Goal: Task Accomplishment & Management: Use online tool/utility

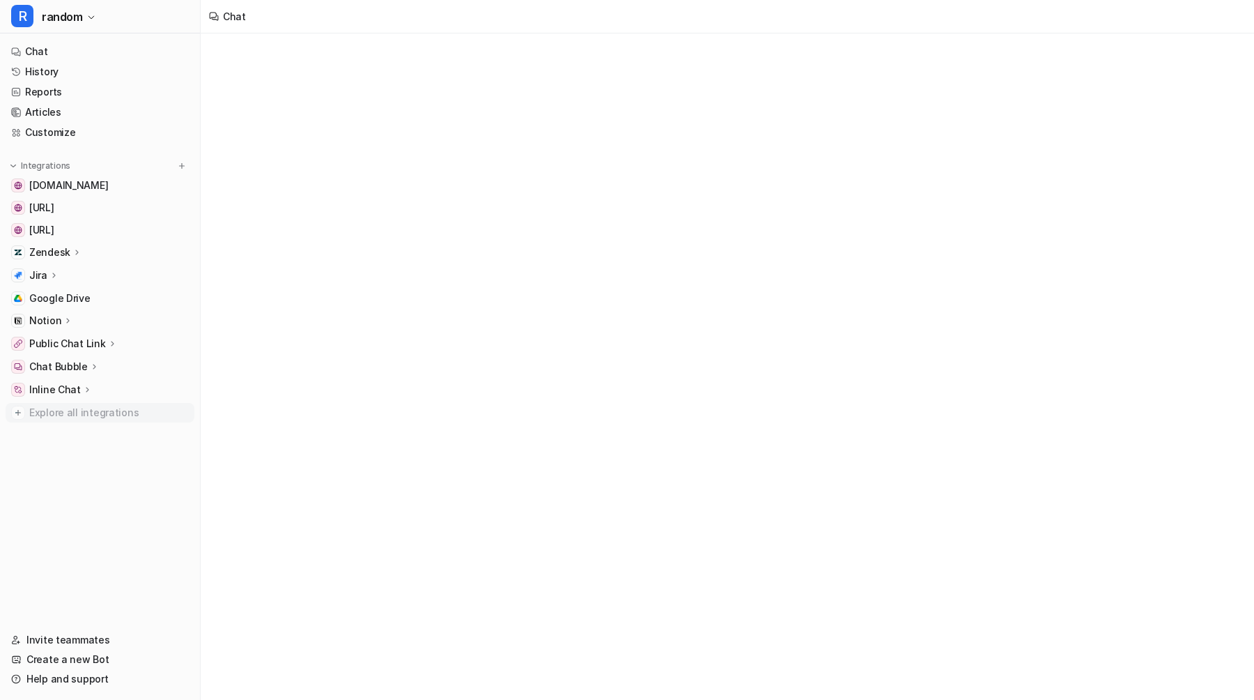
click at [141, 199] on link "[URL]" at bounding box center [100, 208] width 189 height 20
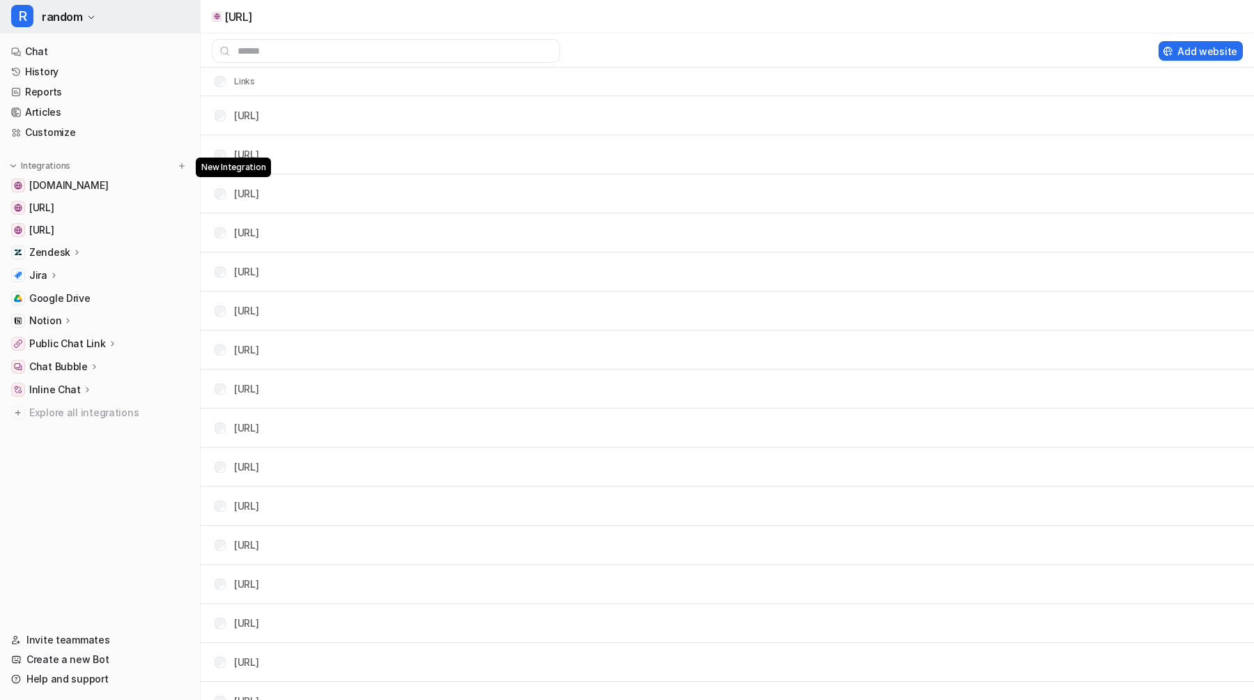
click at [84, 24] on button "R random" at bounding box center [100, 16] width 200 height 33
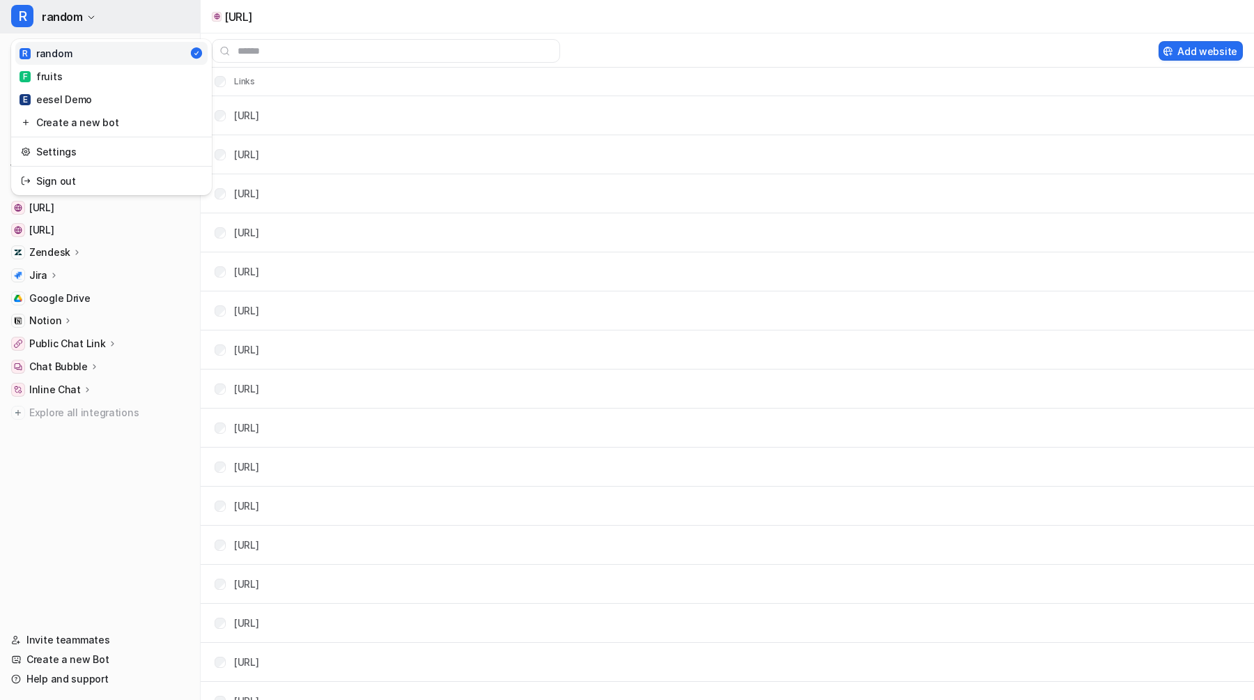
click at [66, 93] on div "E eesel Demo" at bounding box center [56, 99] width 72 height 15
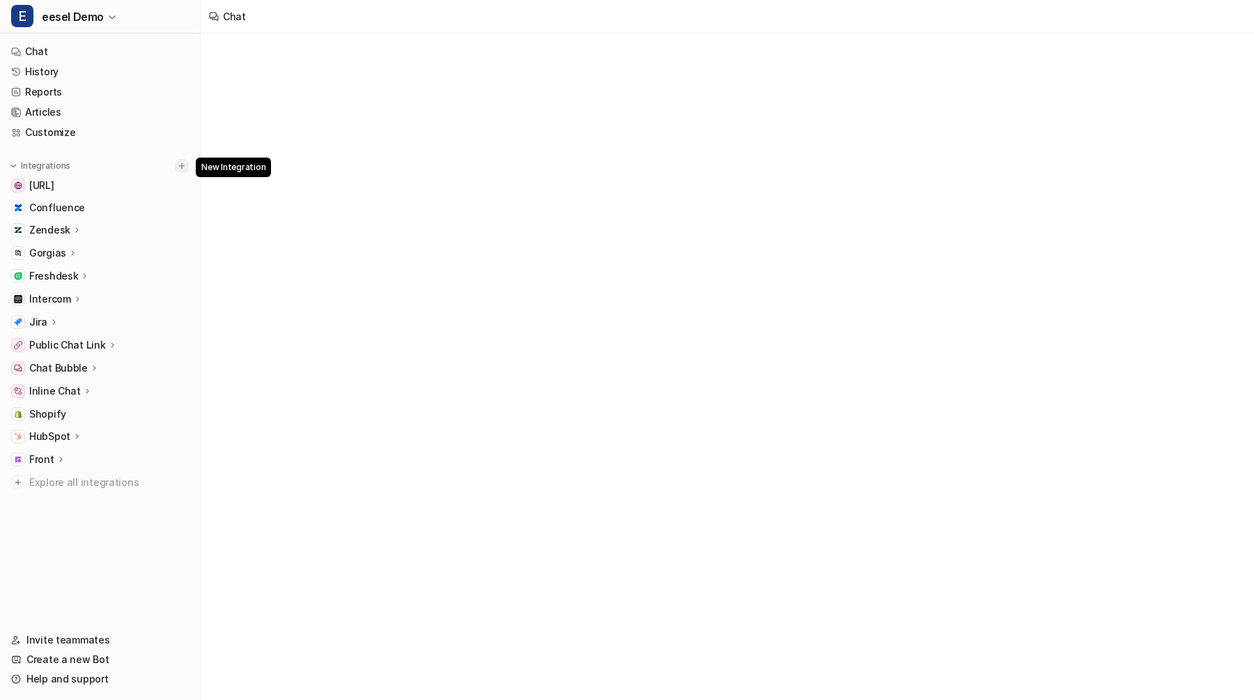
click at [184, 165] on img at bounding box center [182, 166] width 10 height 10
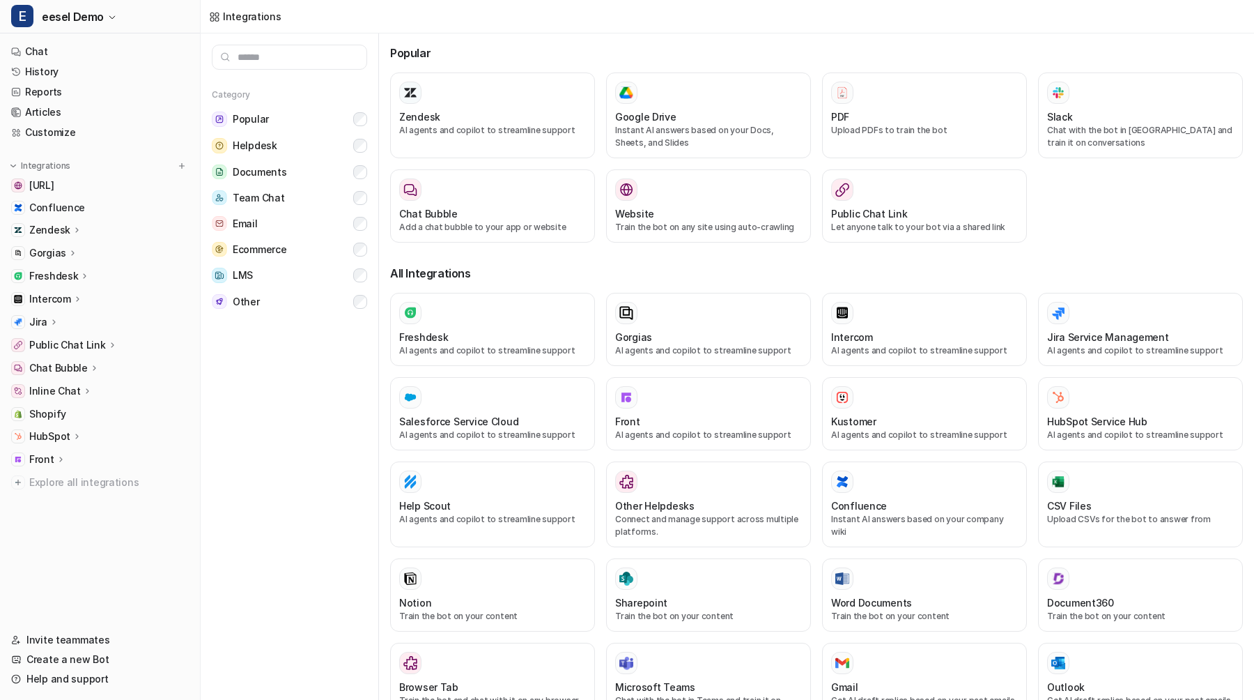
click at [82, 373] on p "Chat Bubble" at bounding box center [58, 368] width 59 height 14
click at [64, 385] on p "Overview" at bounding box center [62, 388] width 45 height 14
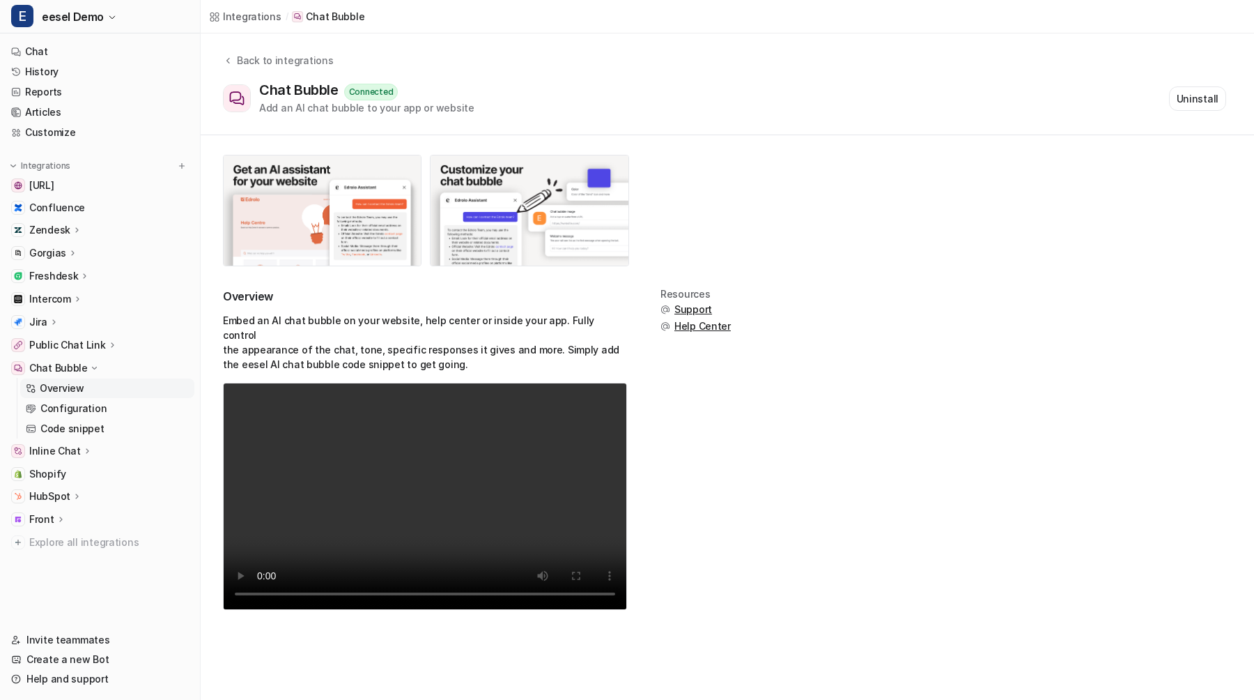
click at [69, 369] on p "Chat Bubble" at bounding box center [58, 368] width 59 height 14
click at [50, 410] on span "Shopify" at bounding box center [47, 414] width 37 height 14
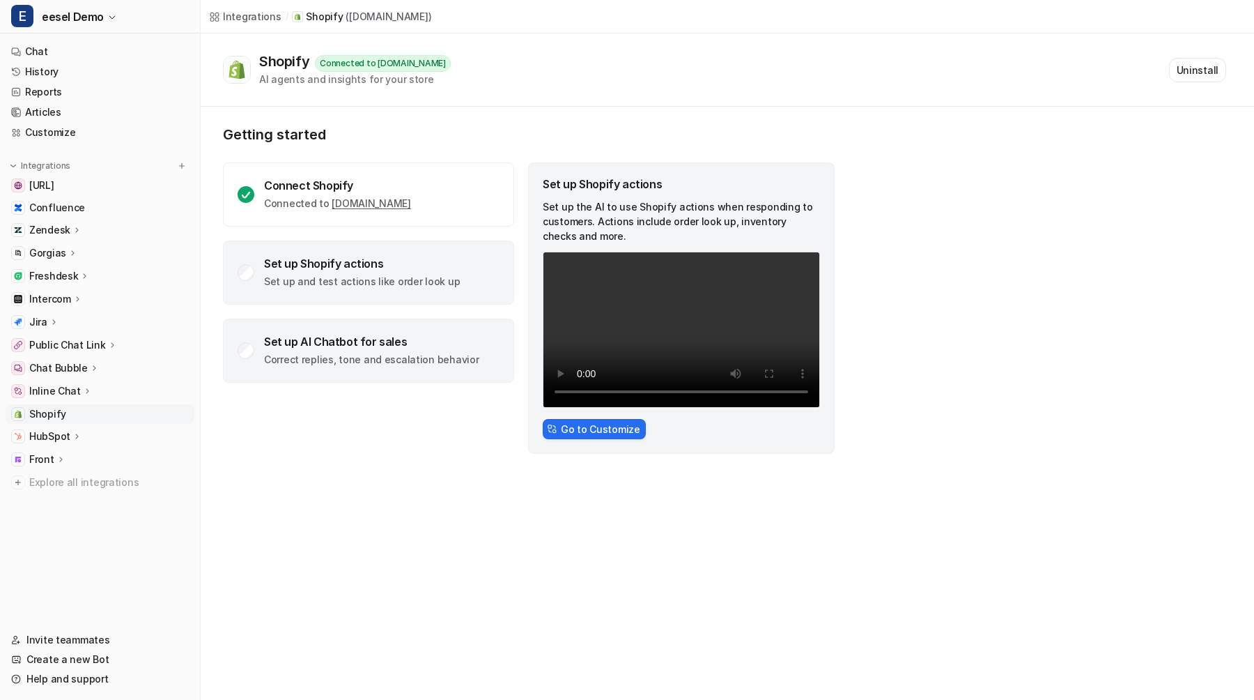
click at [355, 337] on div "Set up AI Chatbot for sales" at bounding box center [371, 341] width 215 height 14
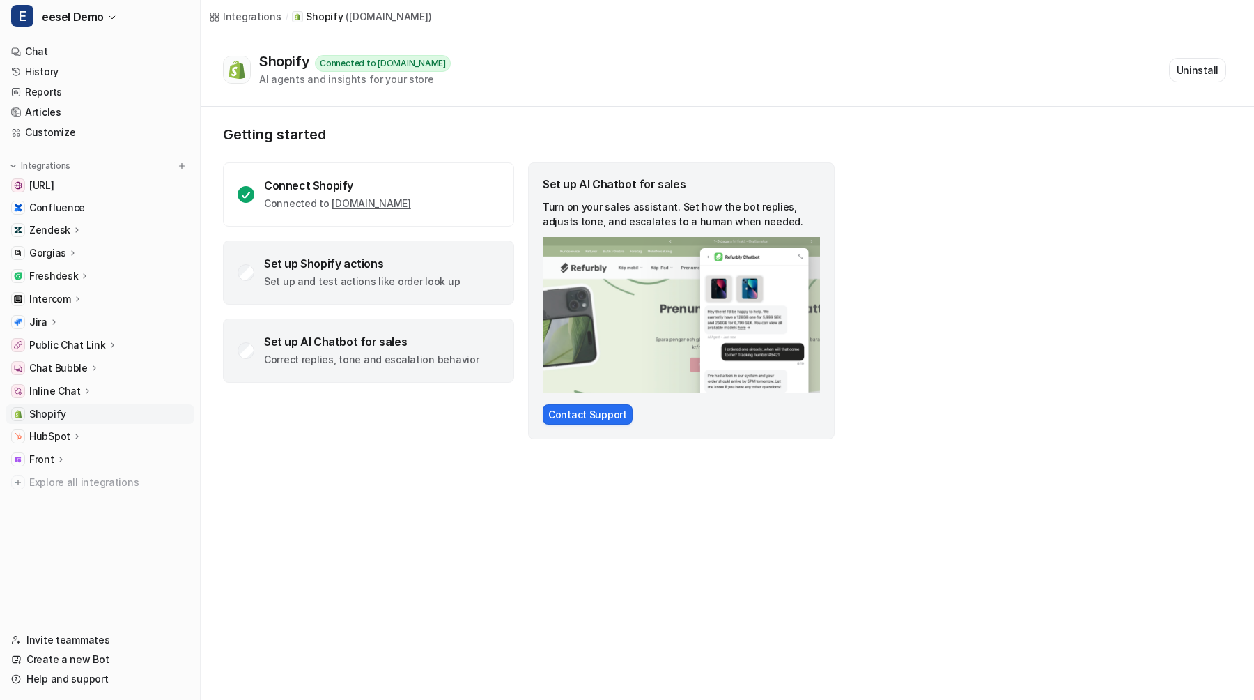
click at [362, 285] on p "Set up and test actions like order look up" at bounding box center [362, 282] width 196 height 14
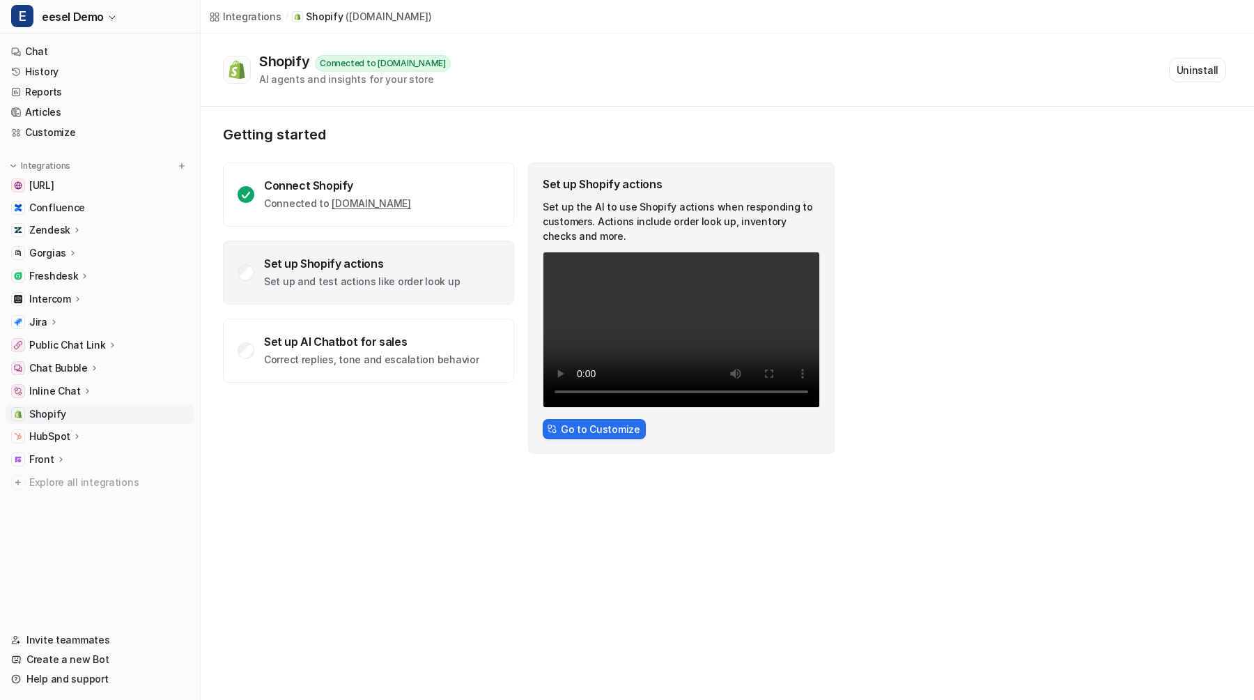
click at [424, 160] on div "Getting started Connect Shopify Connected to [DOMAIN_NAME] Set up Shopify actio…" at bounding box center [529, 290] width 613 height 328
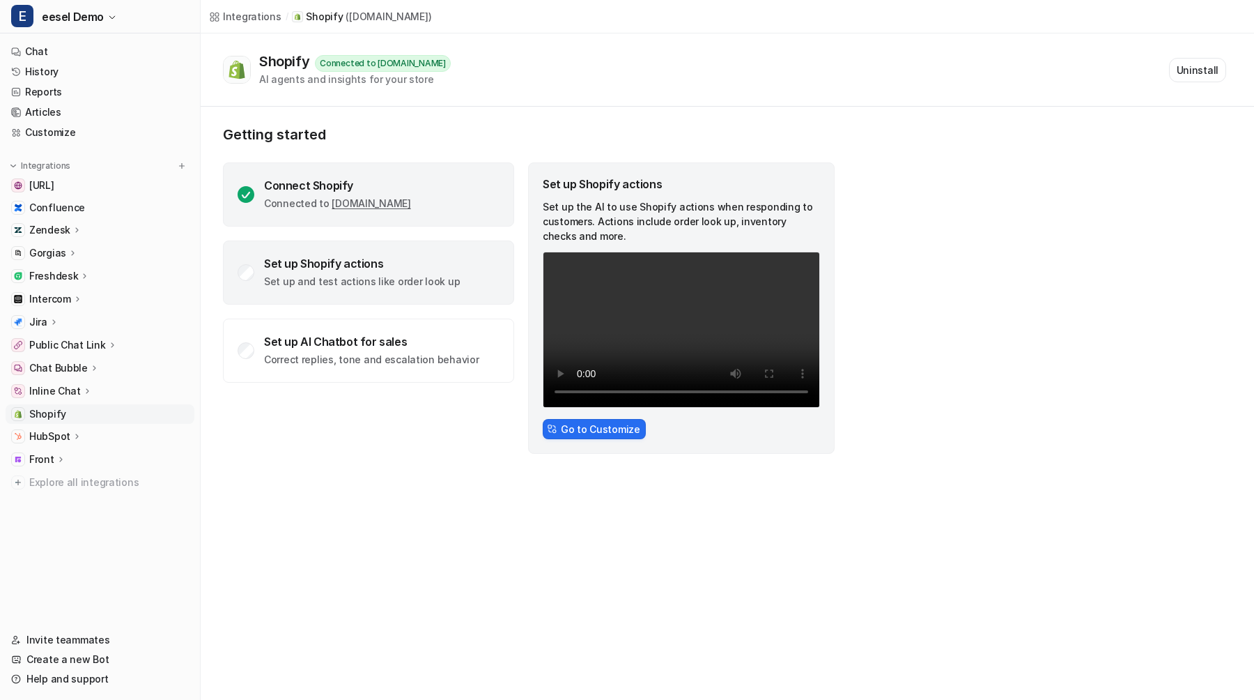
click at [424, 172] on div "Connect Shopify Connected to [DOMAIN_NAME]" at bounding box center [368, 194] width 291 height 64
